Goal: Task Accomplishment & Management: Complete application form

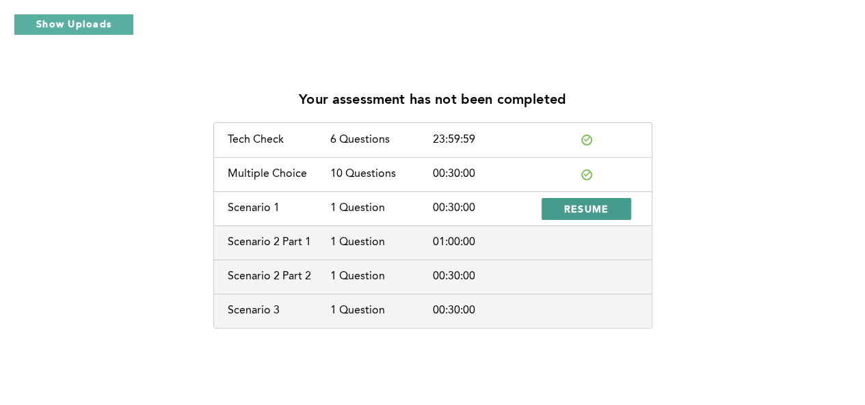
click at [565, 214] on span "RESUME" at bounding box center [586, 208] width 45 height 13
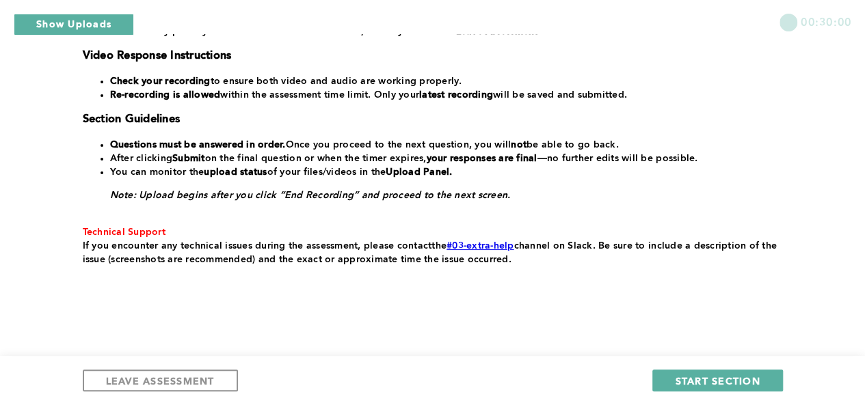
scroll to position [331, 0]
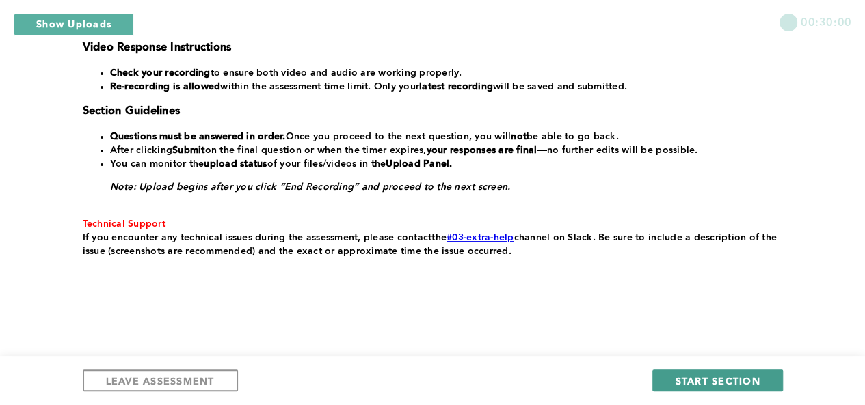
click at [690, 379] on span "START SECTION" at bounding box center [717, 381] width 85 height 13
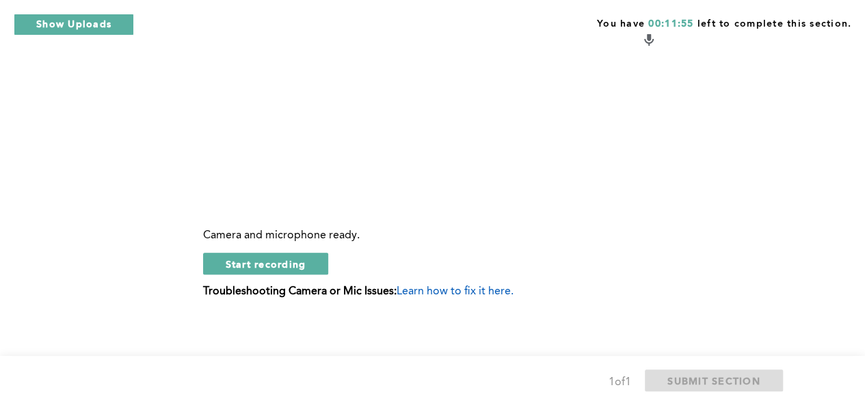
scroll to position [674, 0]
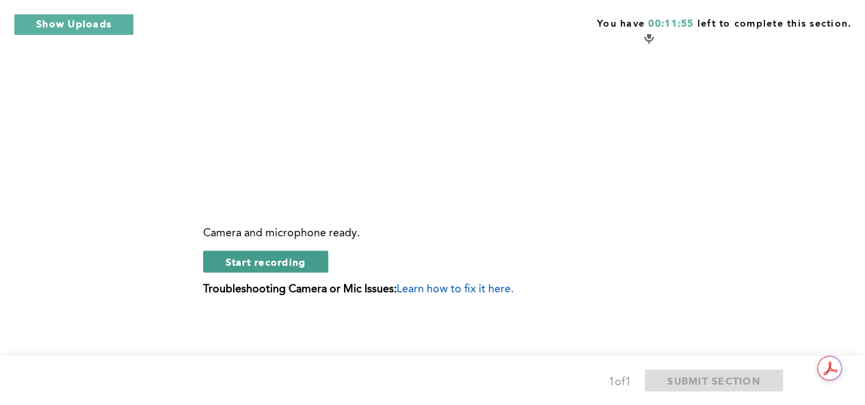
click at [298, 269] on span "Start recording" at bounding box center [266, 262] width 81 height 13
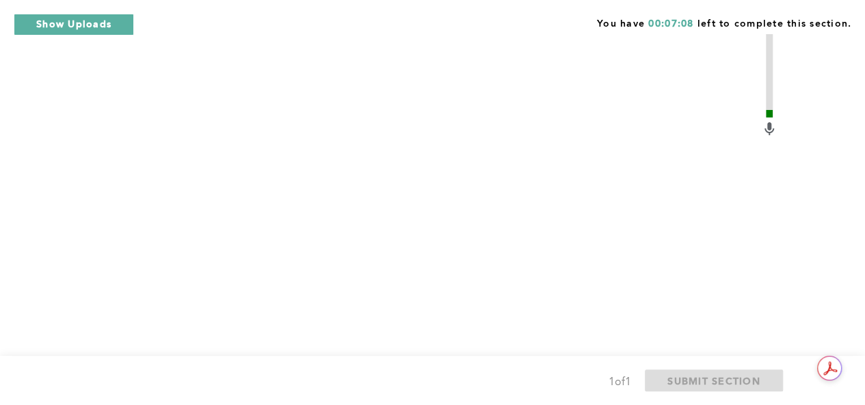
scroll to position [690, 0]
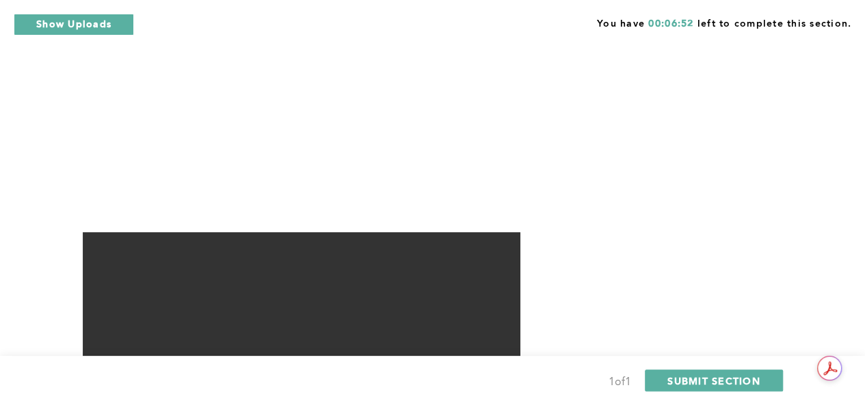
scroll to position [673, 0]
click at [711, 378] on span "SUBMIT SECTION" at bounding box center [713, 381] width 93 height 13
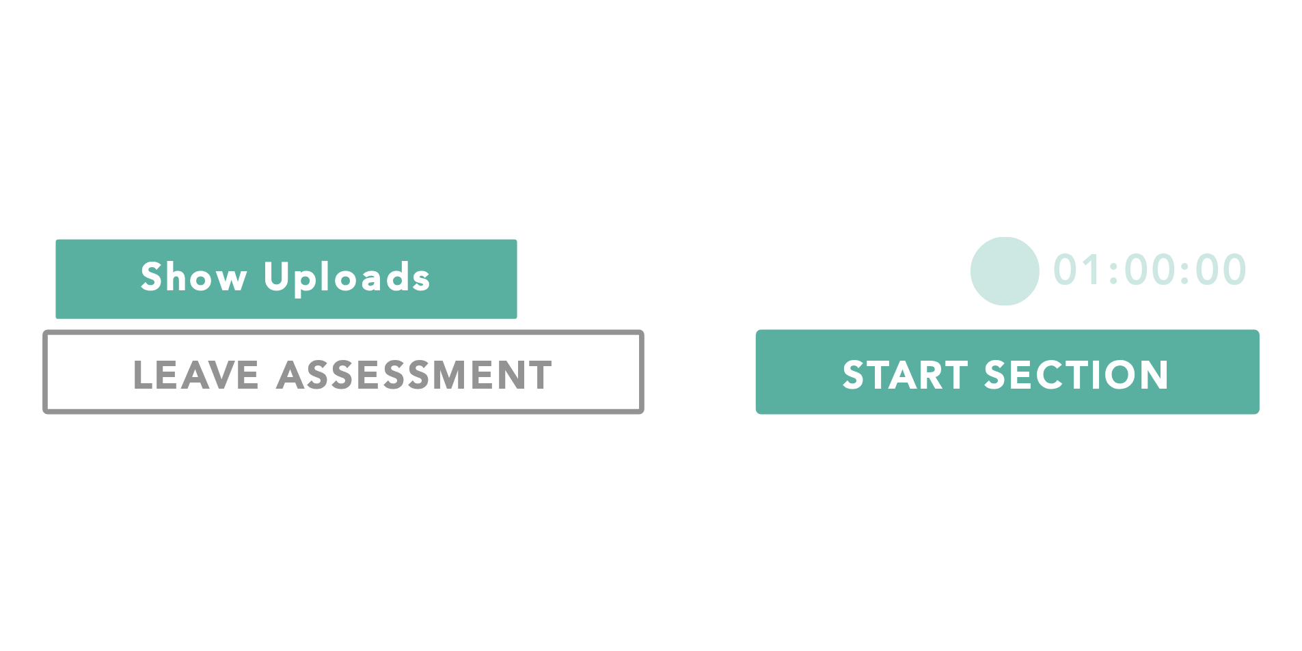
scroll to position [101, 0]
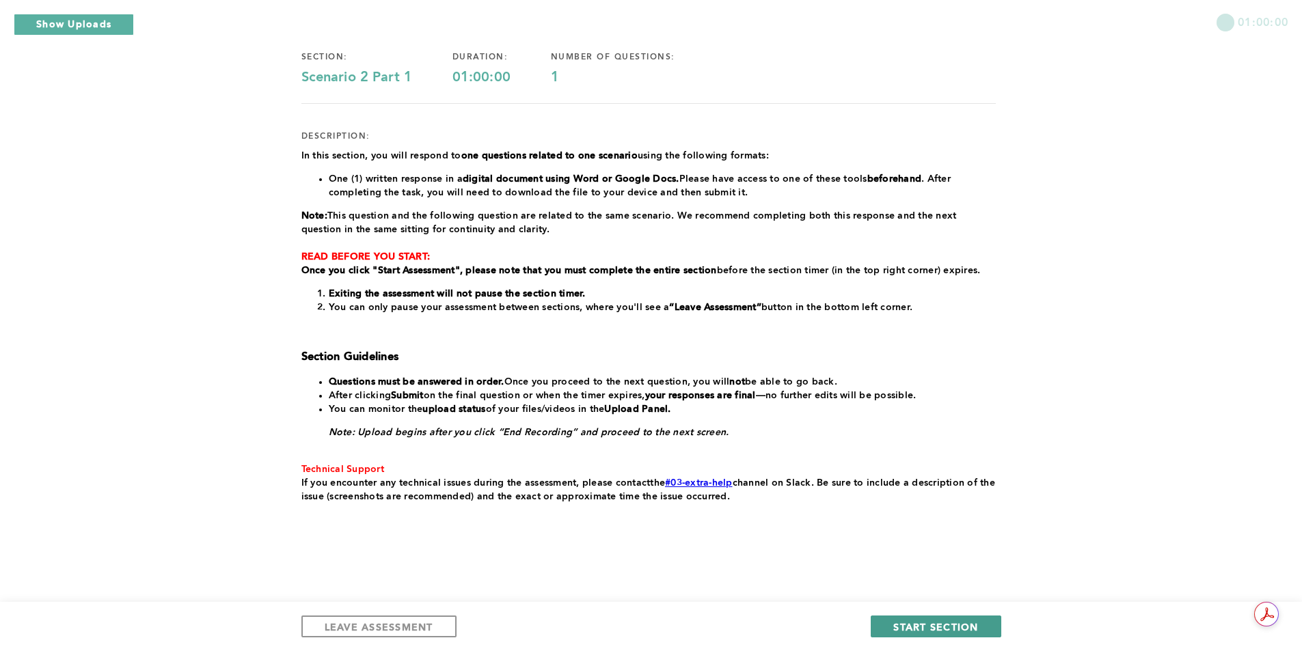
click at [864, 405] on span "START SECTION" at bounding box center [935, 627] width 85 height 13
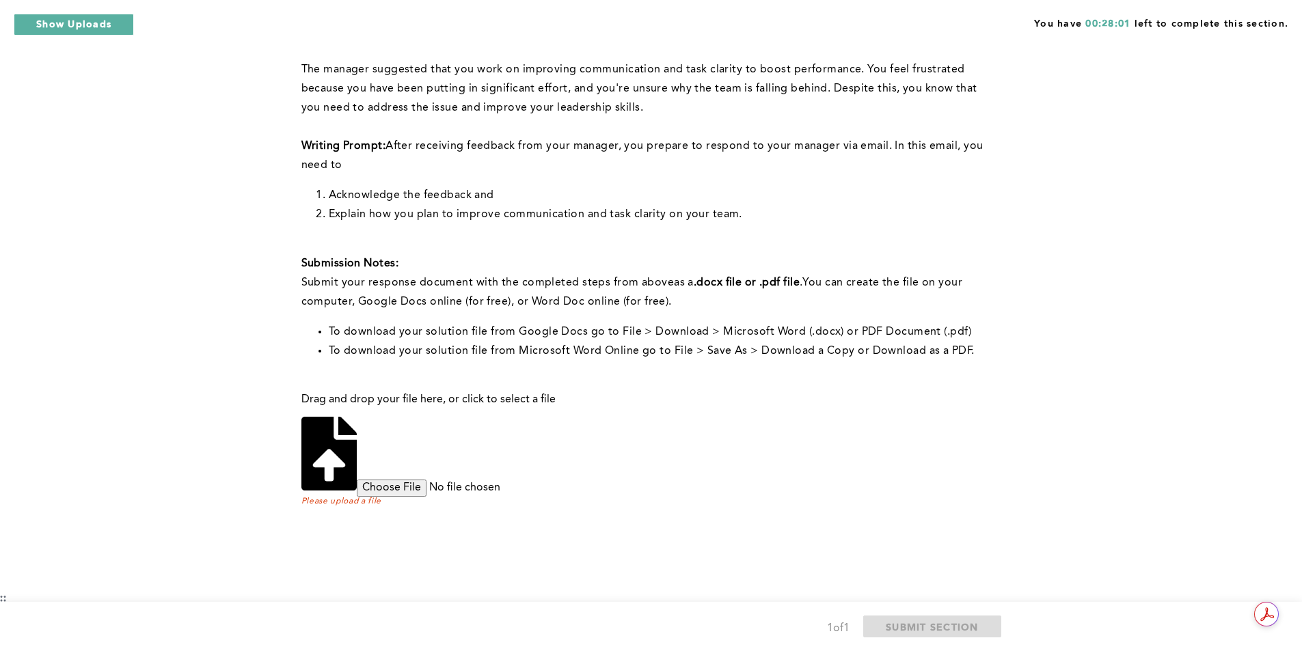
scroll to position [216, 0]
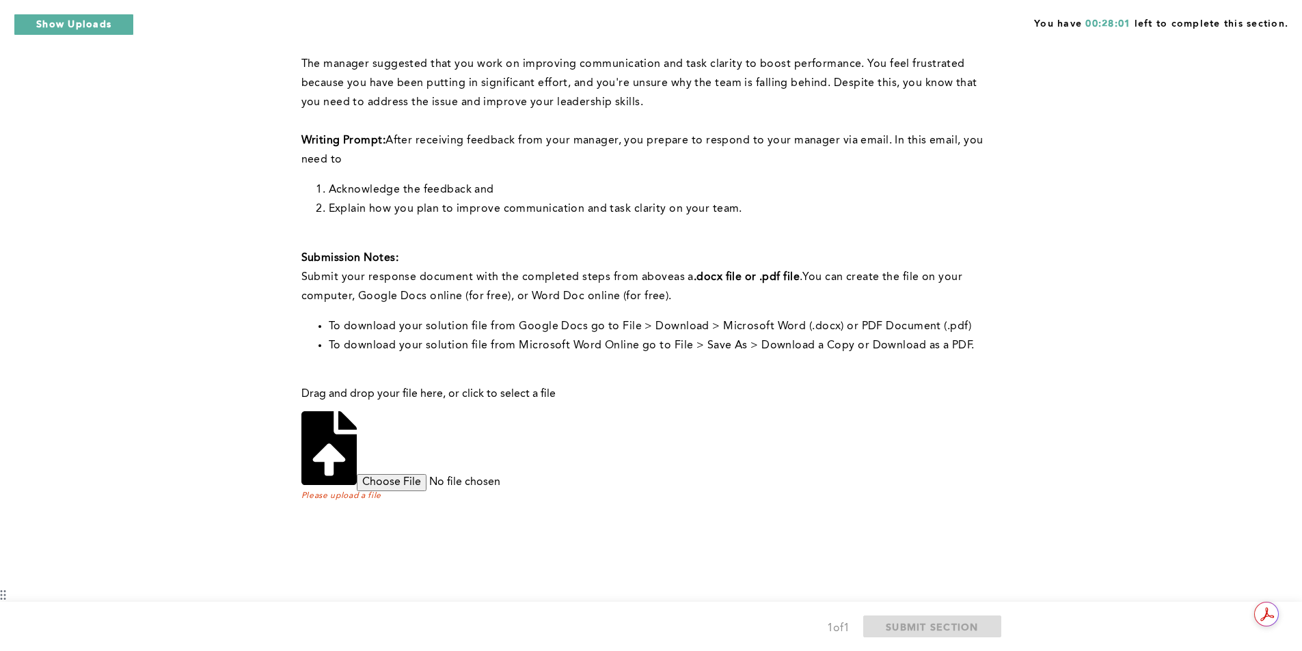
click at [566, 405] on input "file" at bounding box center [461, 482] width 209 height 16
type input "C:\fakepath\Email to manager.docx"
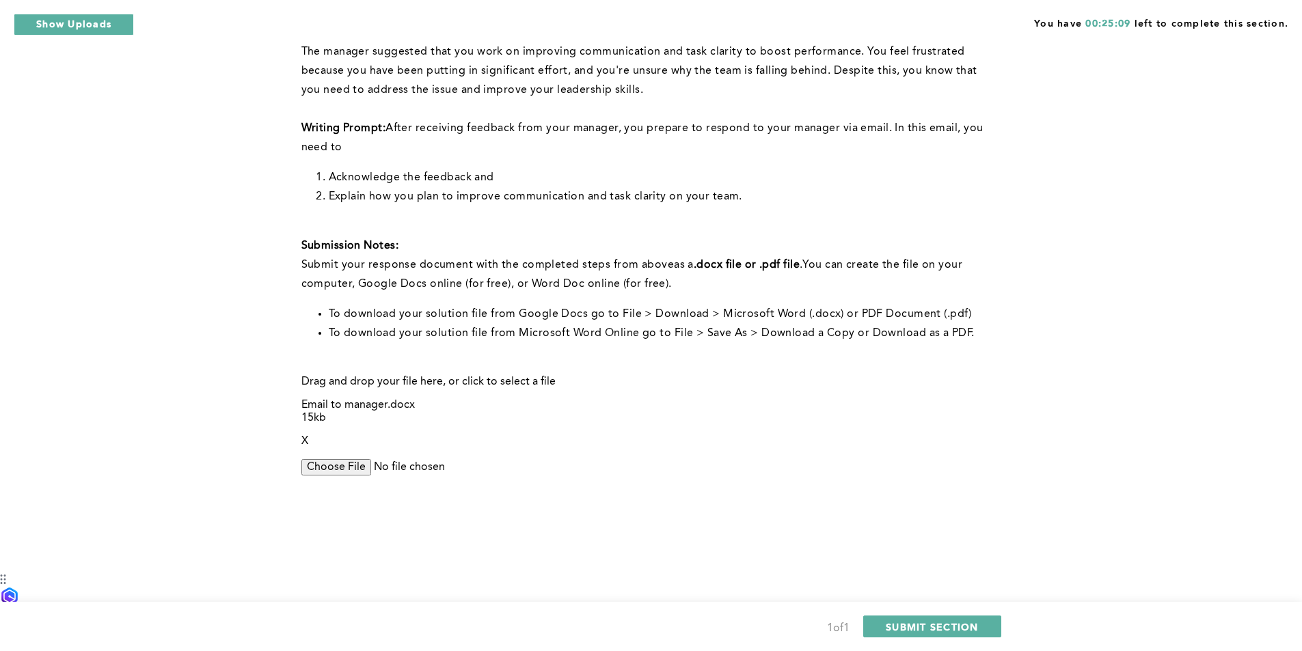
scroll to position [231, 0]
click at [864, 405] on span "SUBMIT SECTION" at bounding box center [932, 627] width 93 height 13
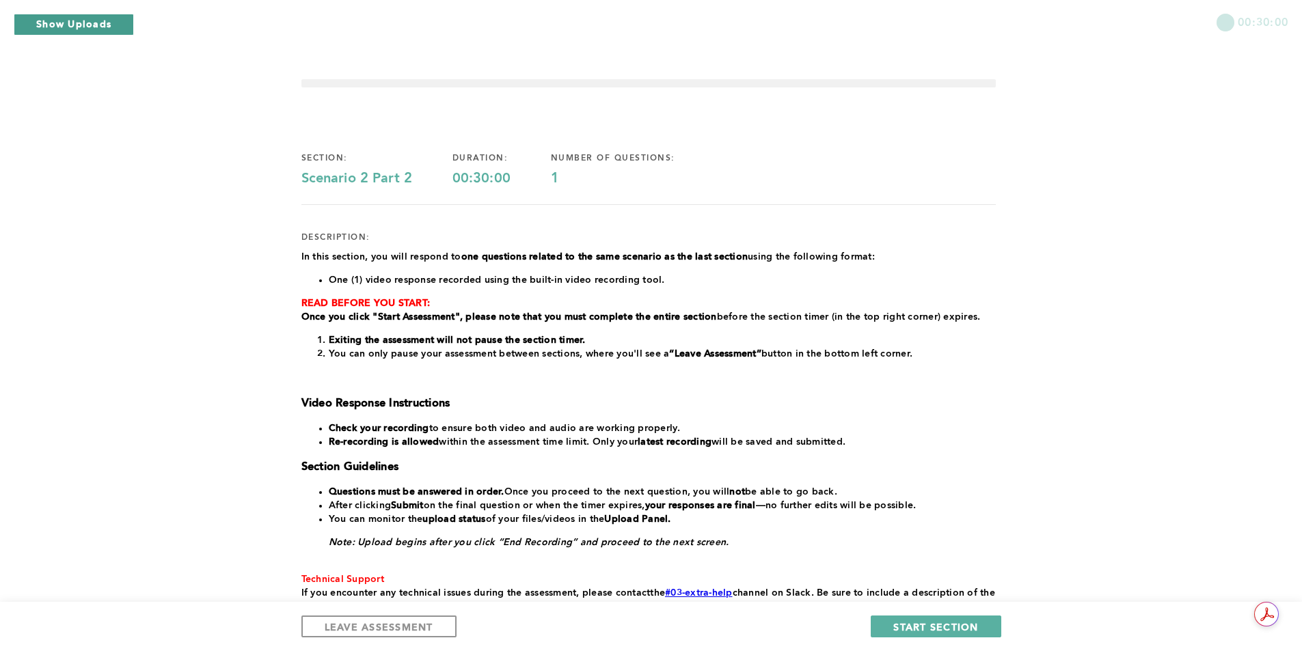
click at [77, 24] on button "Show Uploads" at bounding box center [74, 25] width 120 height 22
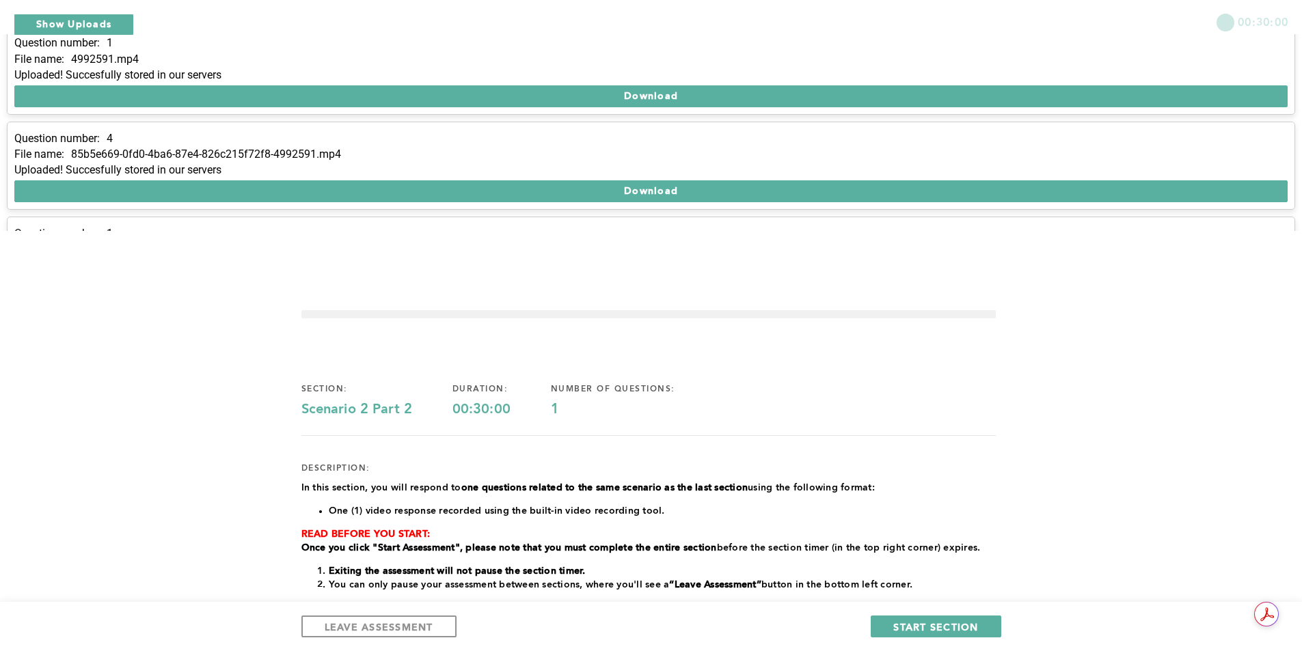
click at [864, 20] on button "x" at bounding box center [1288, 13] width 14 height 14
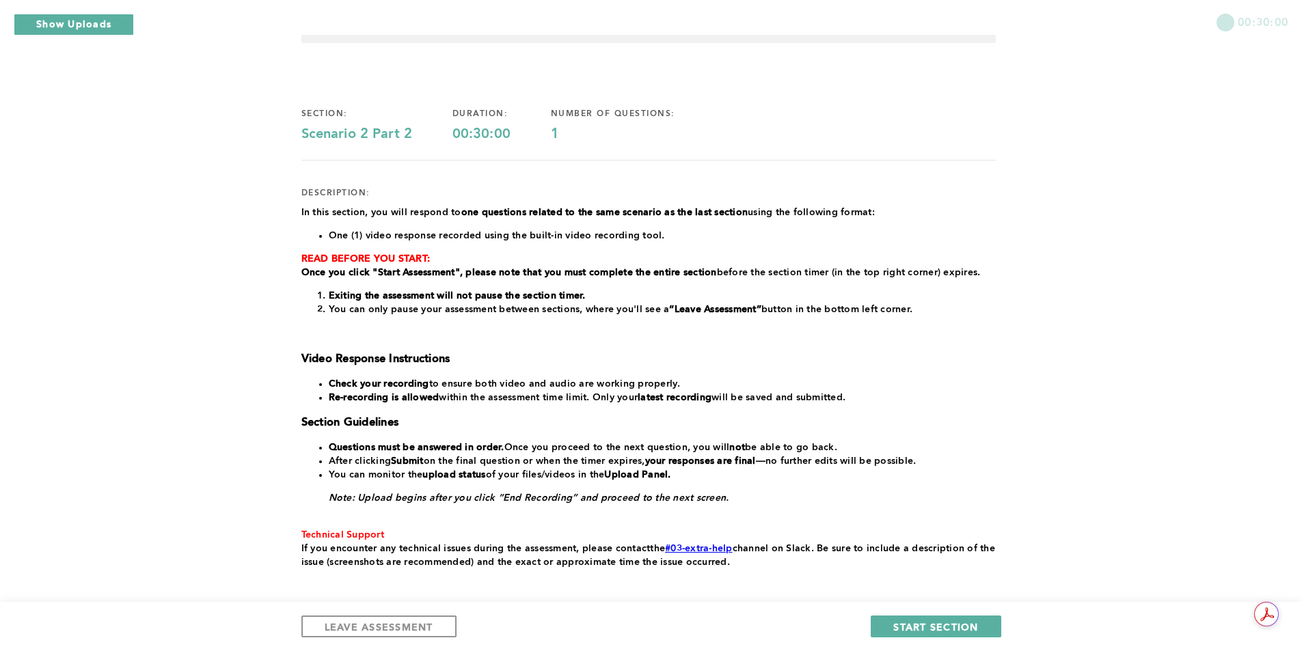
scroll to position [68, 0]
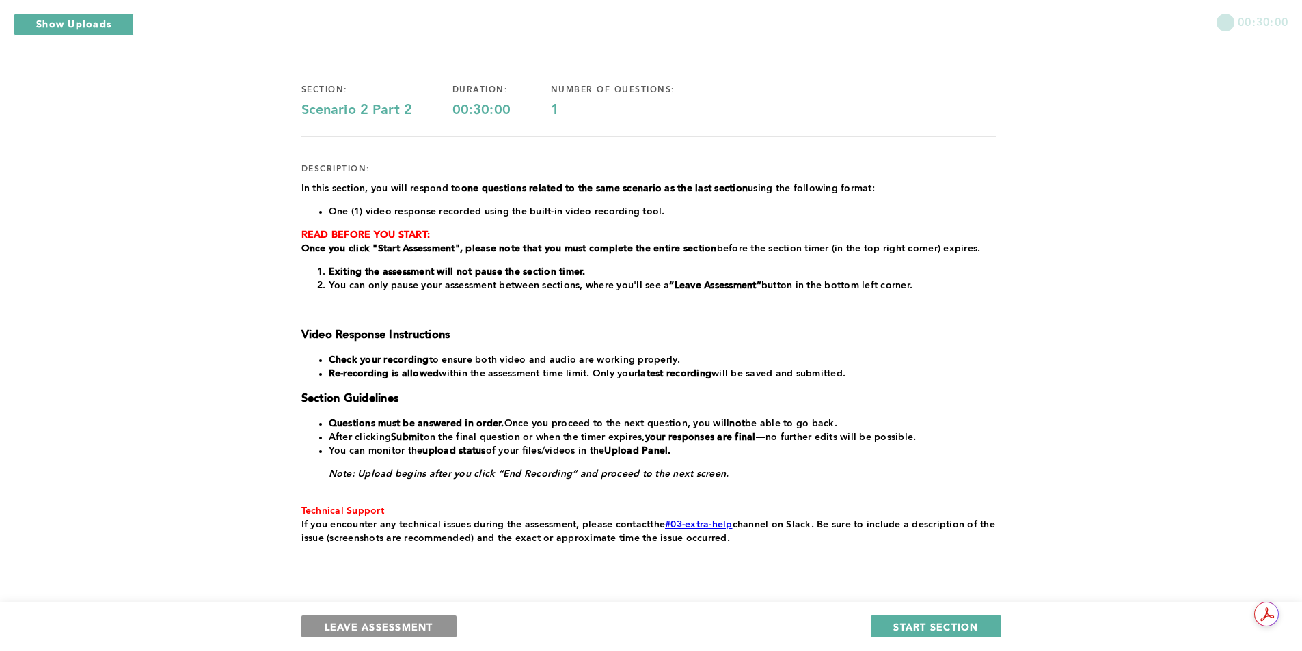
click at [360, 405] on span "LEAVE ASSESSMENT" at bounding box center [379, 627] width 109 height 13
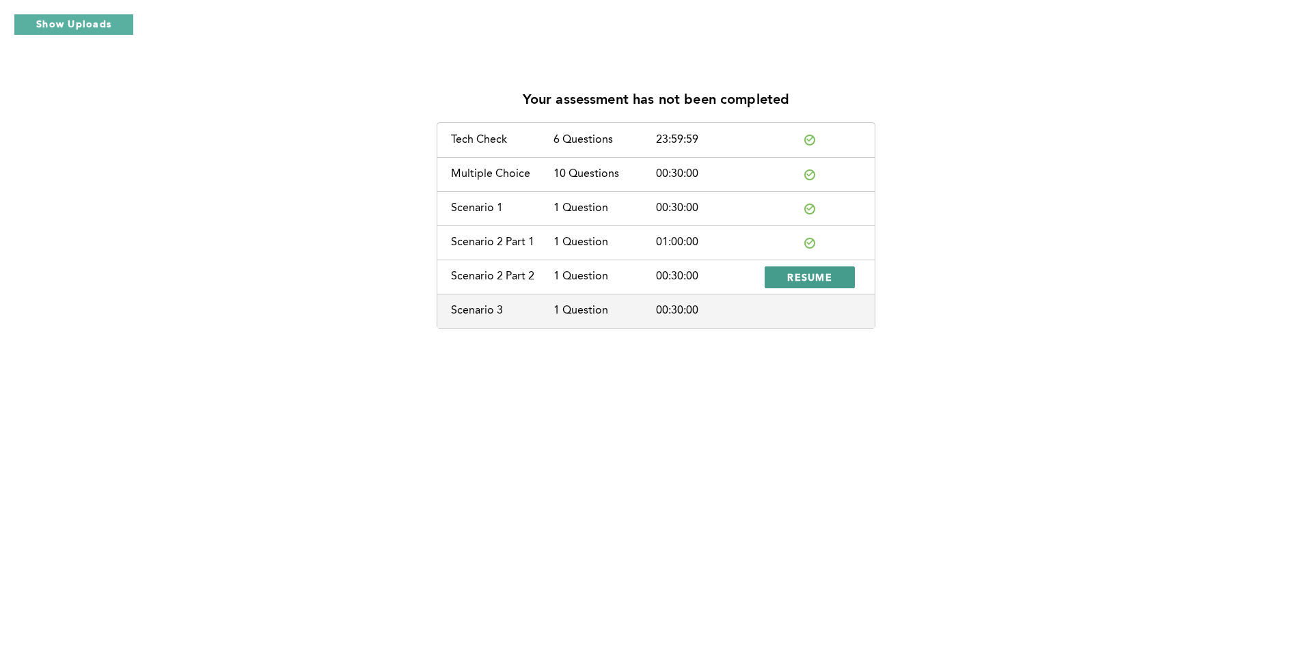
click at [822, 280] on span "RESUME" at bounding box center [809, 277] width 45 height 13
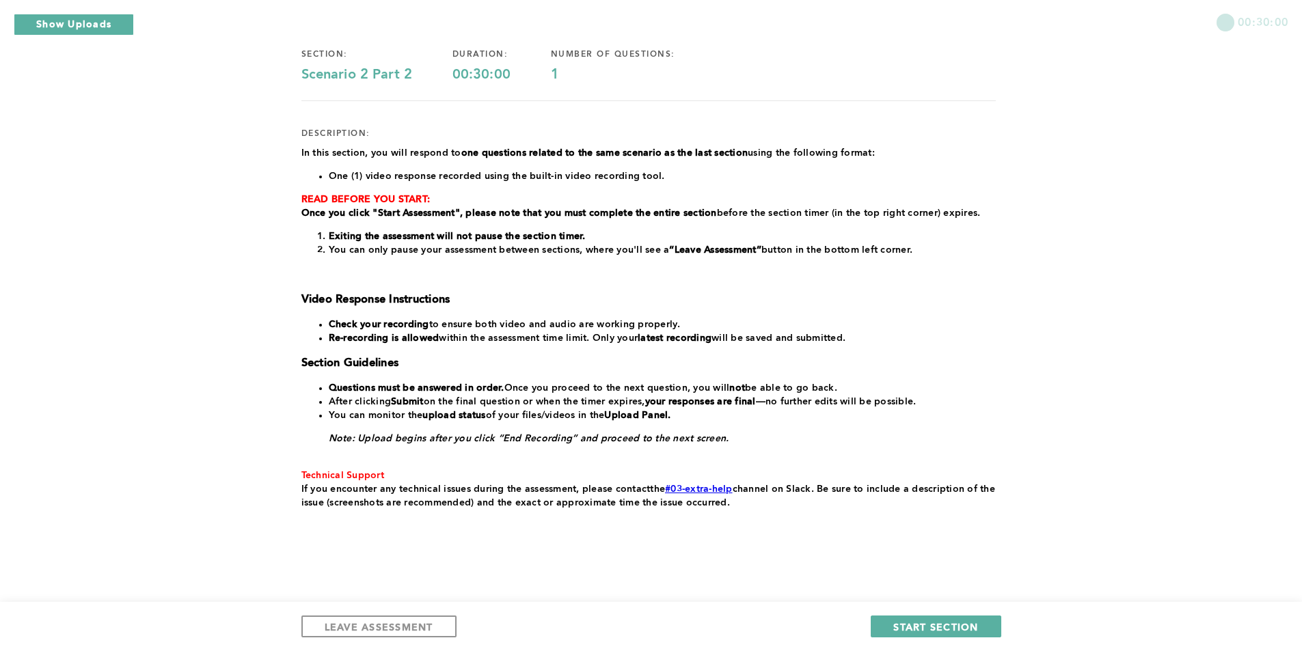
scroll to position [110, 0]
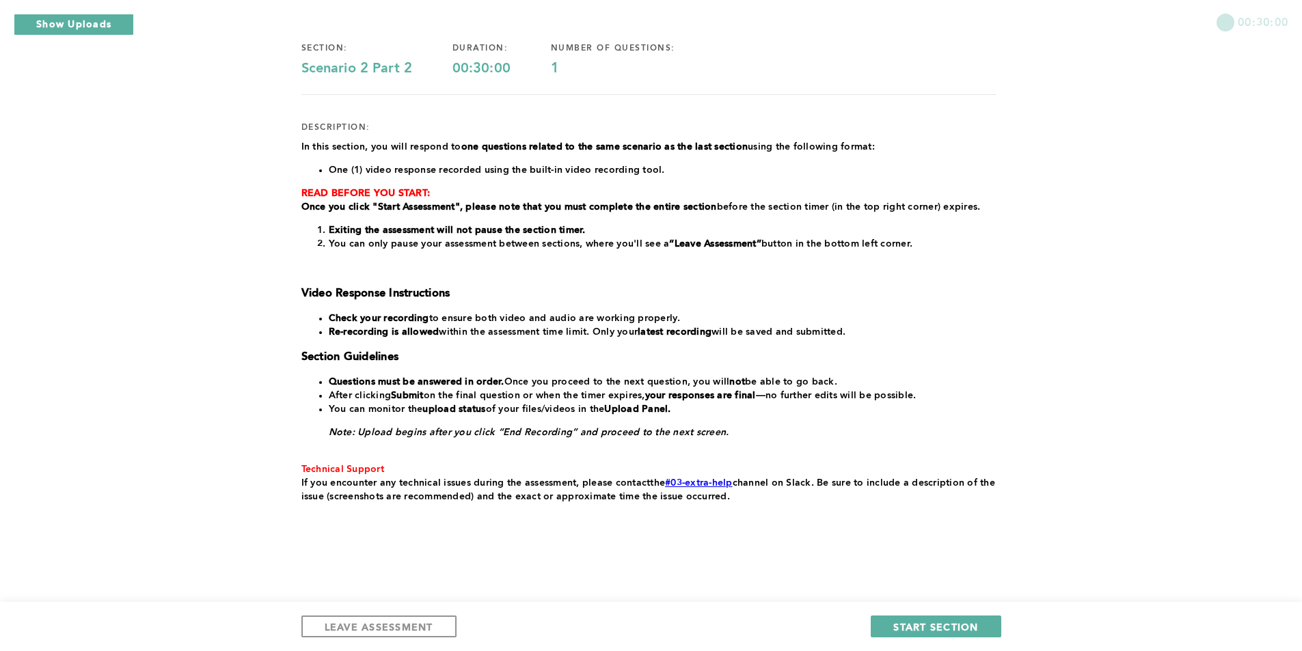
click at [864, 405] on div "LEAVE ASSESSMENT START SECTION" at bounding box center [651, 626] width 1302 height 49
drag, startPoint x: 923, startPoint y: 613, endPoint x: 927, endPoint y: 621, distance: 8.6
click at [864, 405] on div "LEAVE ASSESSMENT START SECTION" at bounding box center [651, 626] width 1302 height 49
click at [864, 405] on span "START SECTION" at bounding box center [935, 627] width 85 height 13
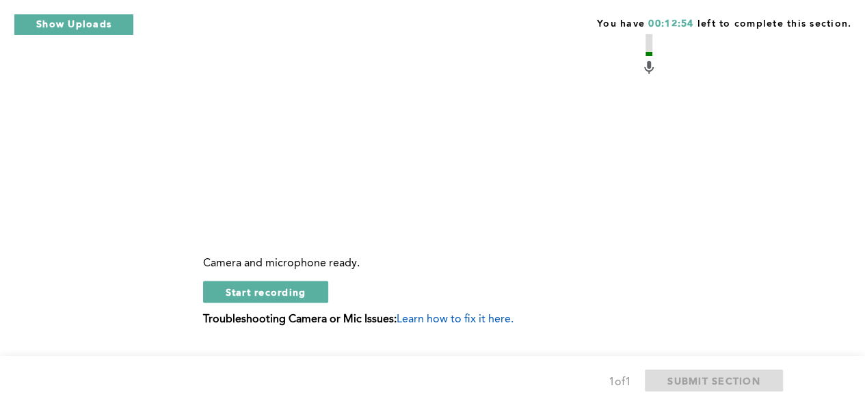
scroll to position [748, 0]
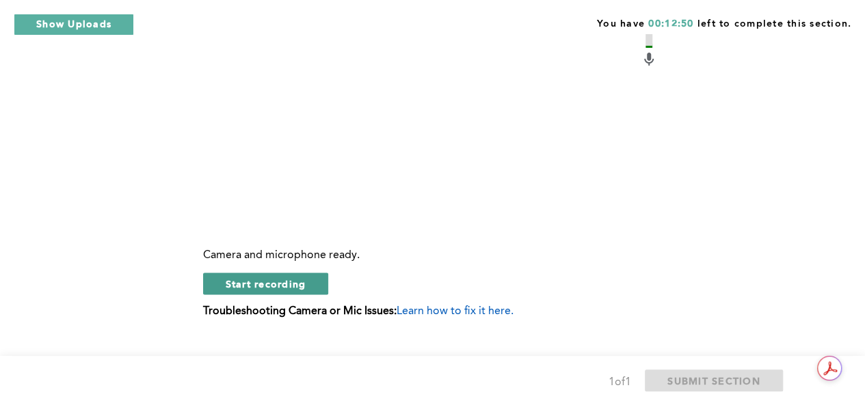
click at [306, 295] on button "Start recording" at bounding box center [266, 284] width 126 height 22
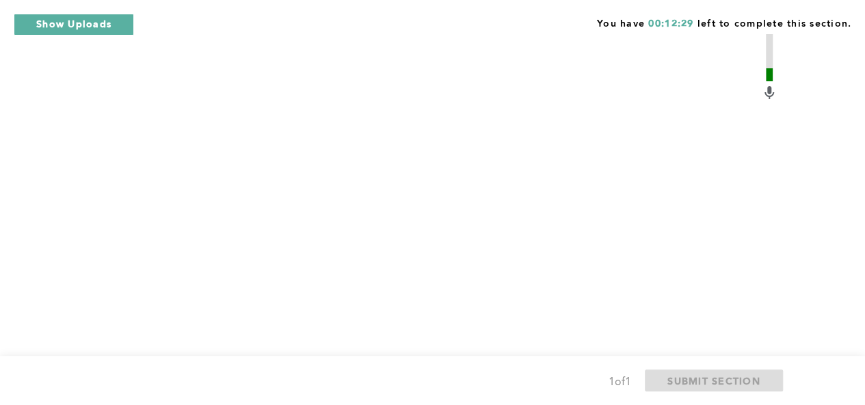
scroll to position [718, 0]
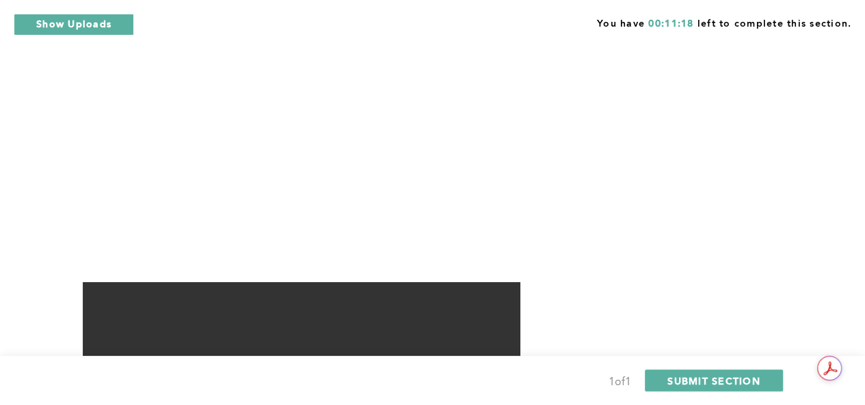
scroll to position [786, 0]
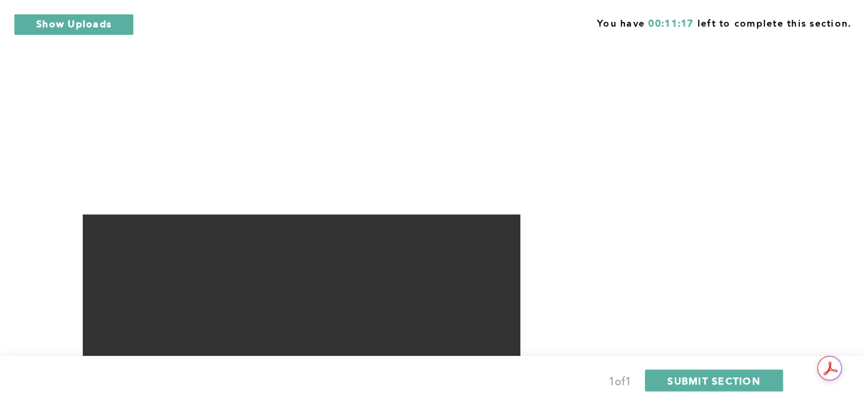
click at [279, 273] on div "Video Duration Remaining: 5:38 Camera and microphone ready. Retake recording Tr…" at bounding box center [430, 244] width 694 height 764
click at [282, 249] on div "Video Duration Remaining: 5:38 Camera and microphone ready. Retake recording Tr…" at bounding box center [430, 244] width 694 height 764
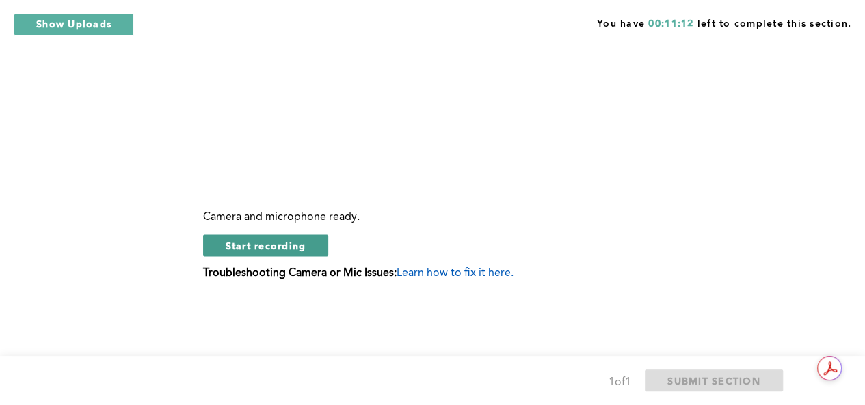
click at [268, 256] on button "Start recording" at bounding box center [266, 245] width 126 height 22
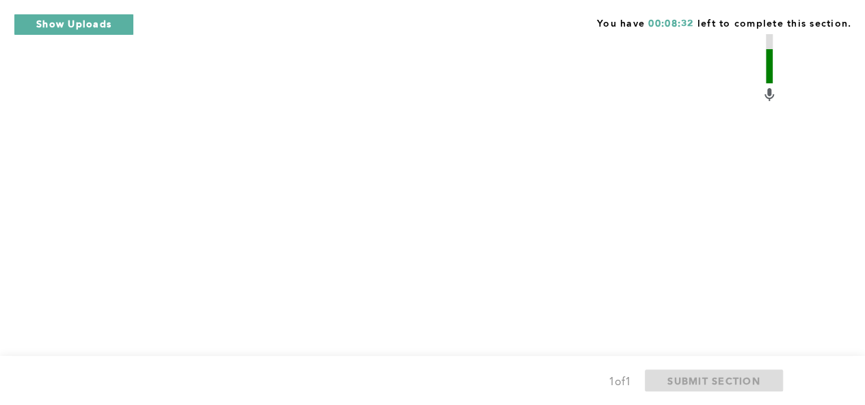
scroll to position [718, 0]
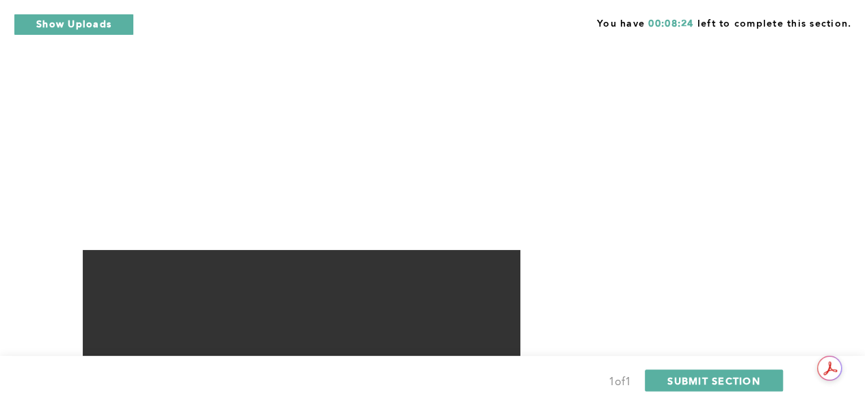
scroll to position [786, 0]
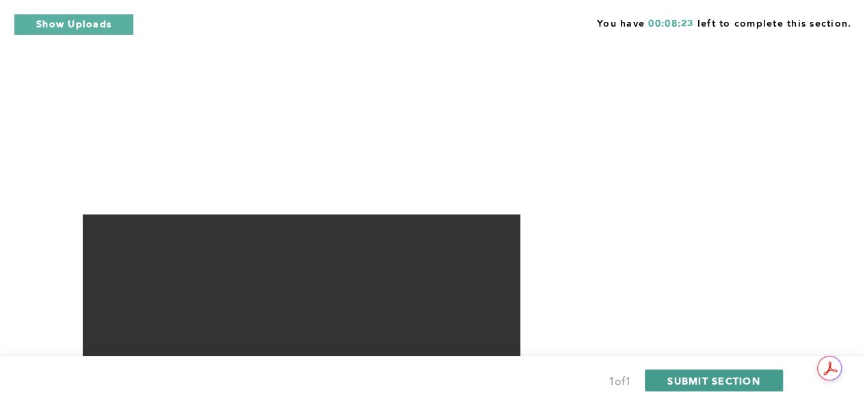
click at [700, 381] on span "SUBMIT SECTION" at bounding box center [713, 381] width 93 height 13
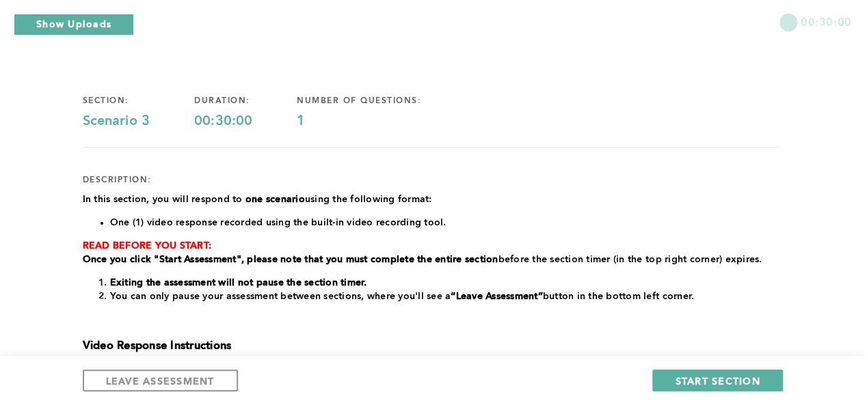
scroll to position [56, 0]
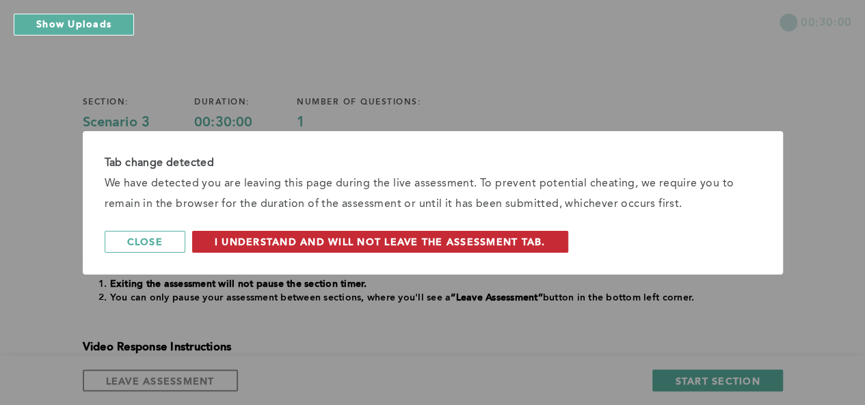
click at [236, 248] on span "I understand and will not leave the assessment tab." at bounding box center [380, 241] width 331 height 13
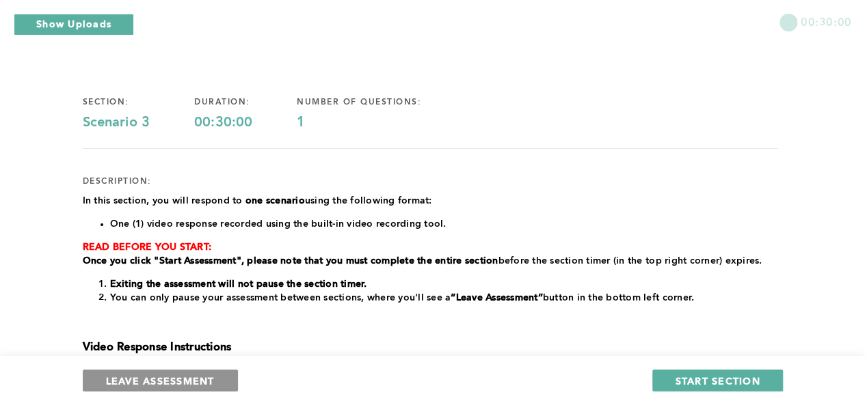
click at [217, 371] on button "LEAVE ASSESSMENT" at bounding box center [160, 381] width 155 height 22
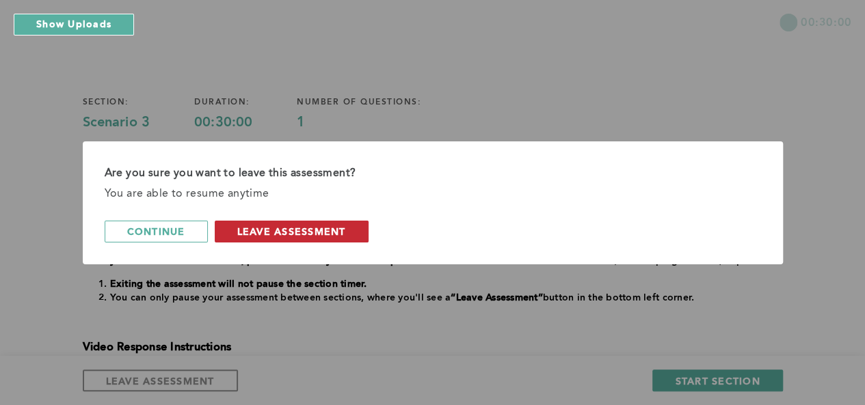
click at [269, 228] on span "leave assessment" at bounding box center [291, 231] width 109 height 13
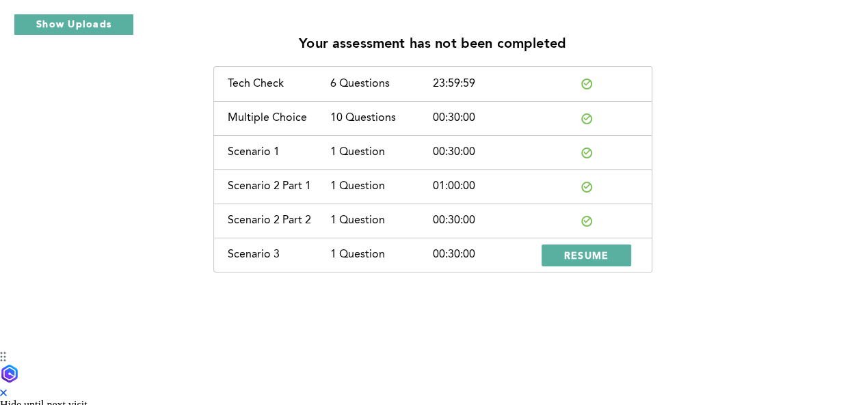
scroll to position [2, 0]
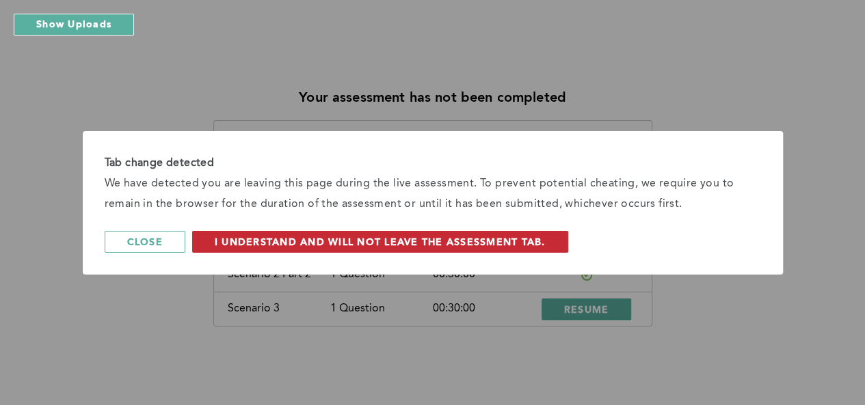
click at [257, 237] on span "I understand and will not leave the assessment tab." at bounding box center [380, 241] width 331 height 13
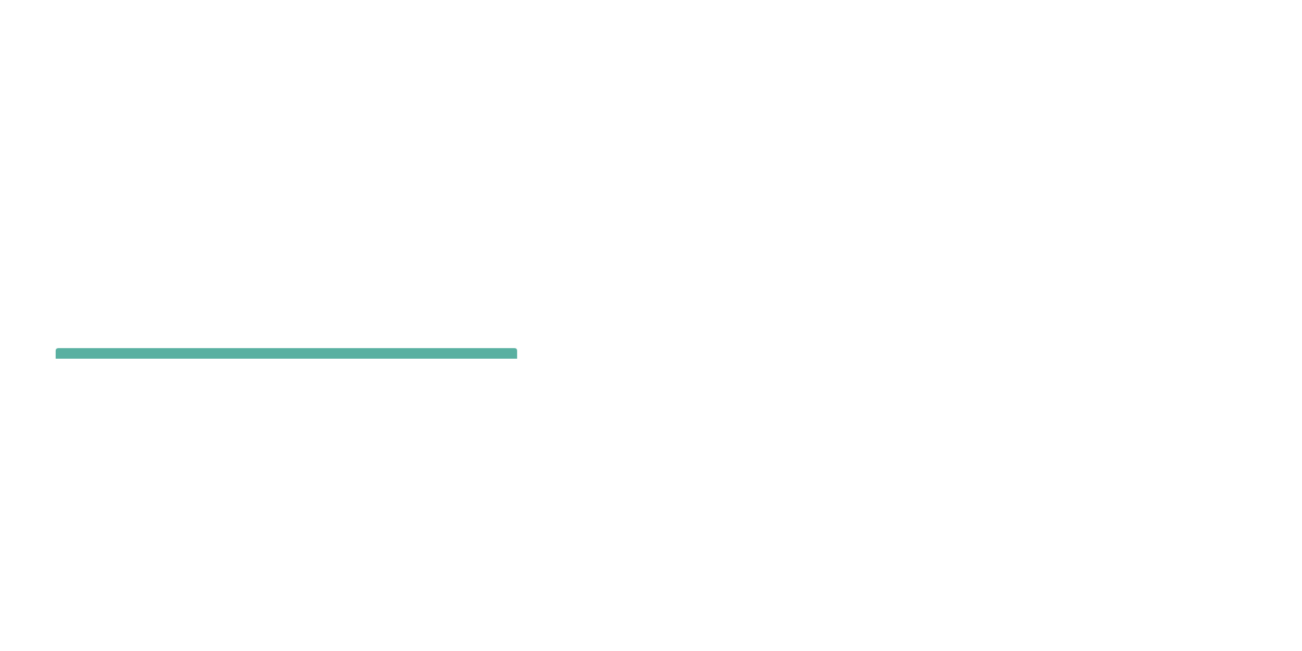
scroll to position [0, 0]
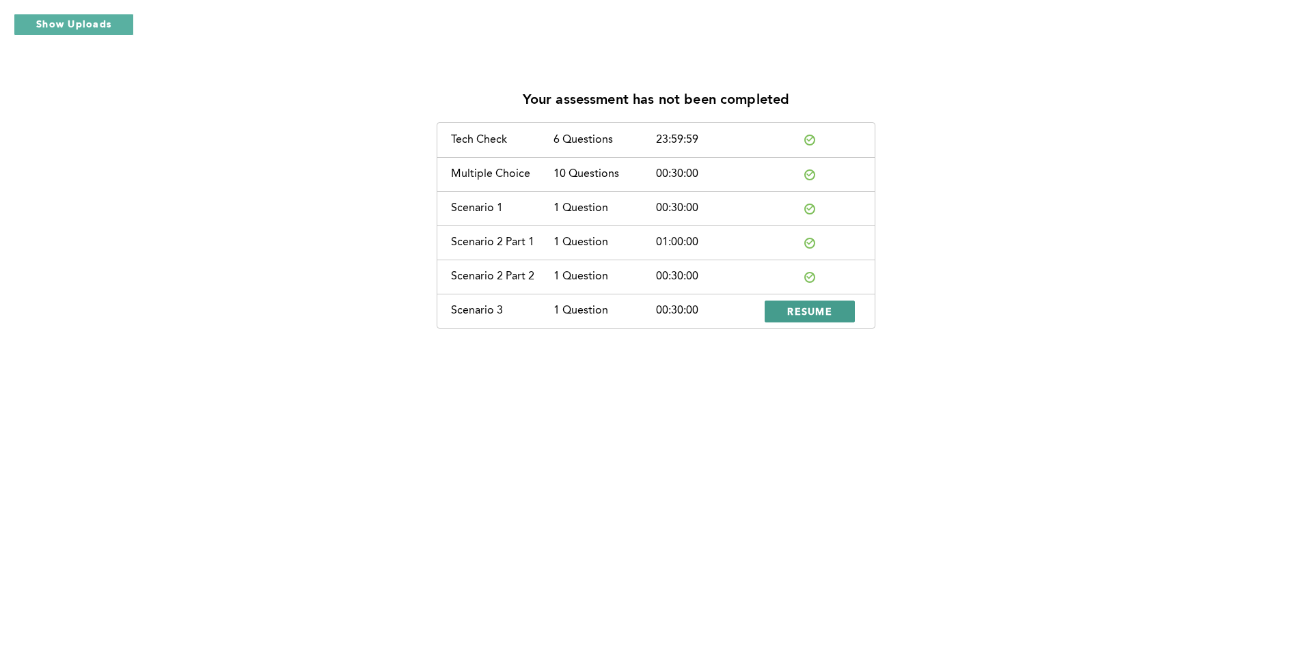
click at [809, 315] on span "RESUME" at bounding box center [809, 311] width 45 height 13
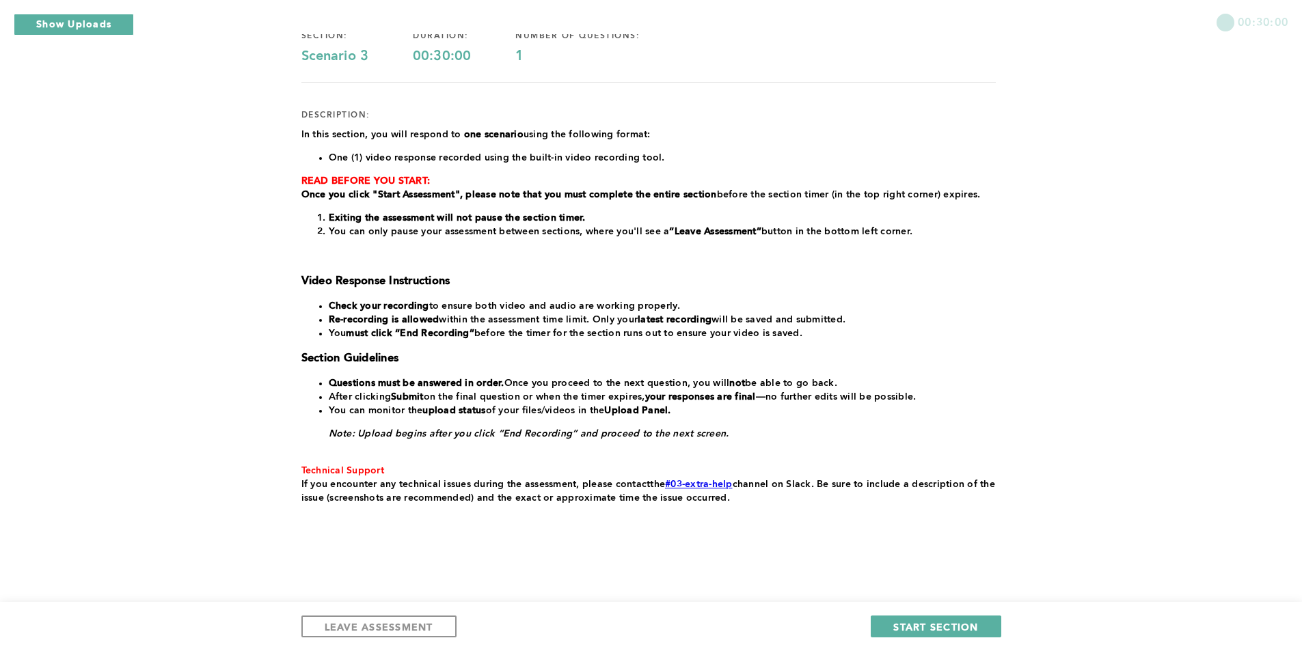
scroll to position [124, 0]
click at [864, 405] on button "START SECTION" at bounding box center [936, 627] width 130 height 22
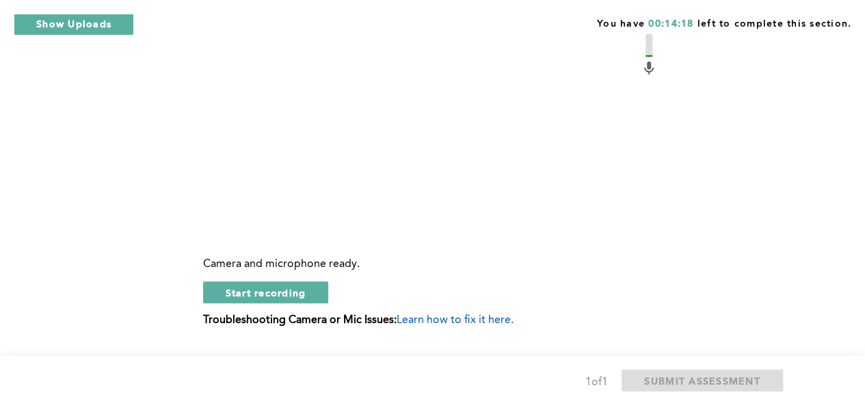
scroll to position [491, 0]
click at [282, 290] on span "Start recording" at bounding box center [266, 292] width 81 height 13
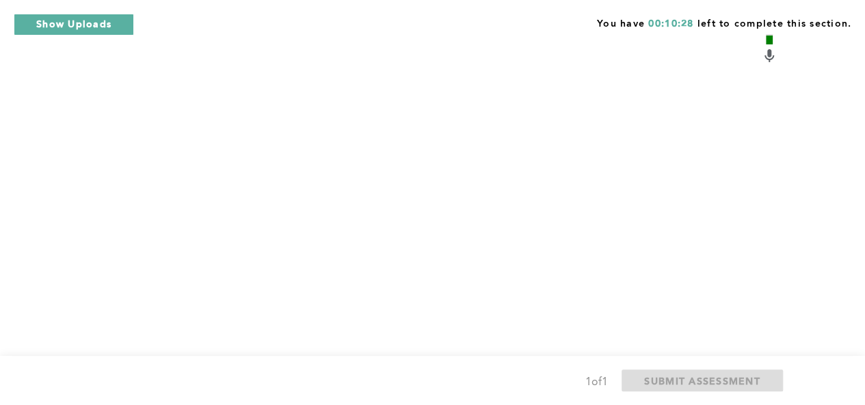
scroll to position [503, 0]
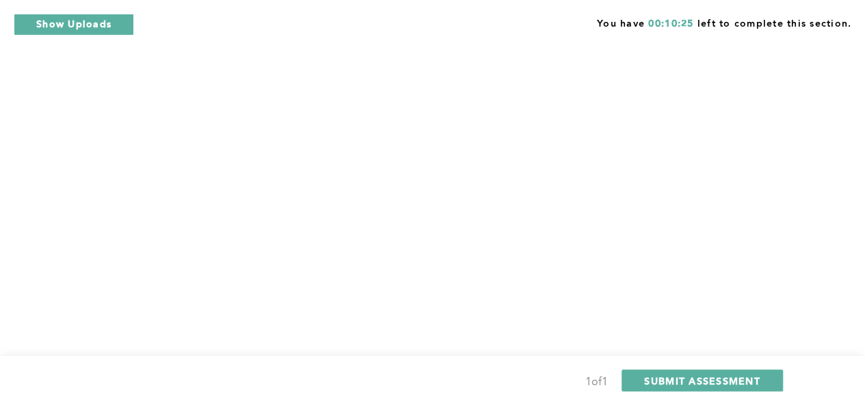
scroll to position [380, 0]
click at [701, 383] on span "SUBMIT ASSESSMENT" at bounding box center [702, 381] width 116 height 13
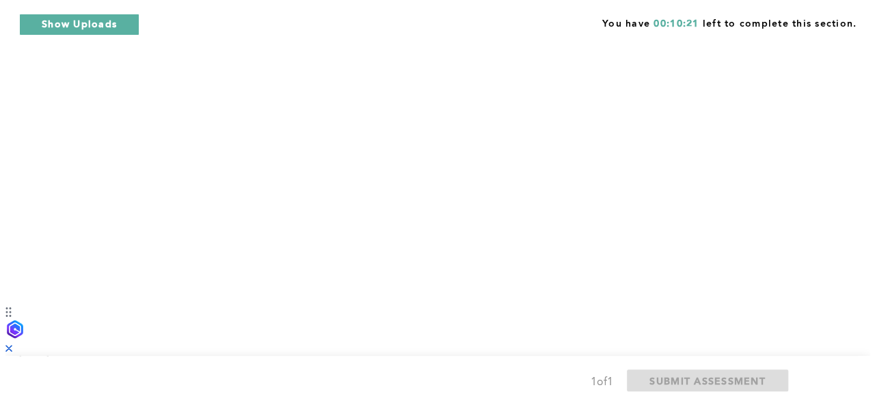
scroll to position [0, 0]
